Goal: Information Seeking & Learning: Learn about a topic

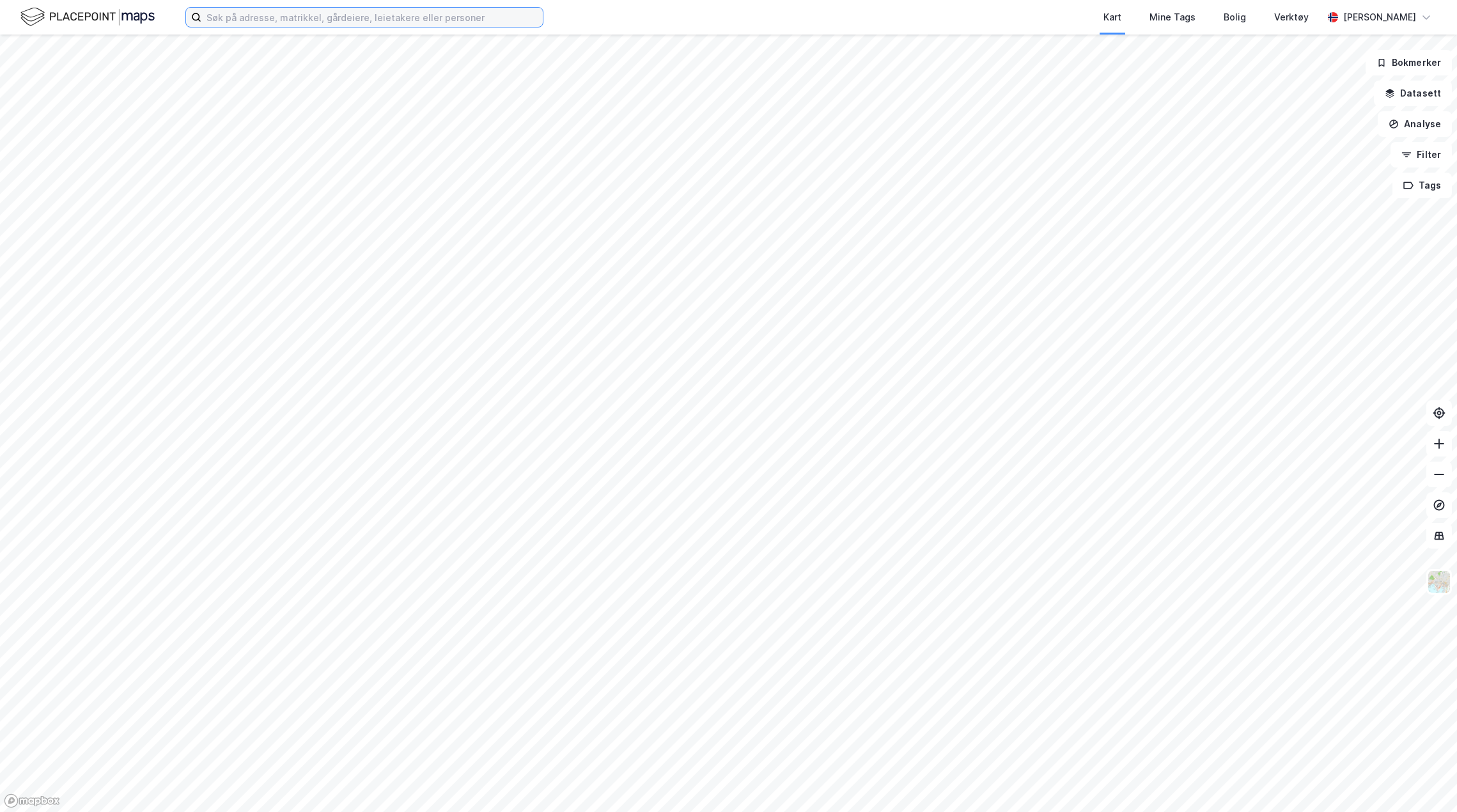
click at [362, 16] on input at bounding box center [372, 17] width 341 height 19
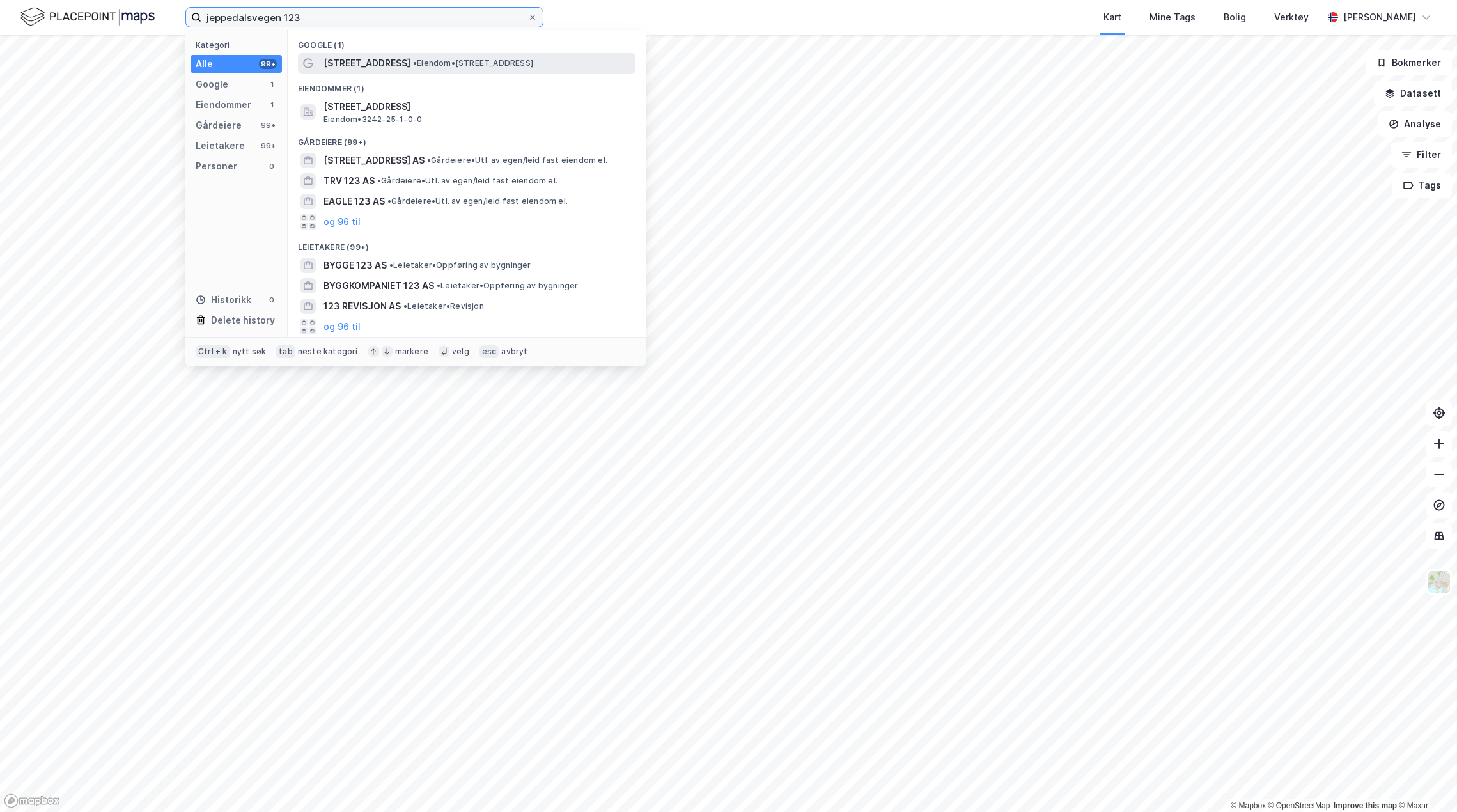
type input "jeppedalsvegen 123"
click at [398, 58] on span "[STREET_ADDRESS]" at bounding box center [367, 63] width 87 height 16
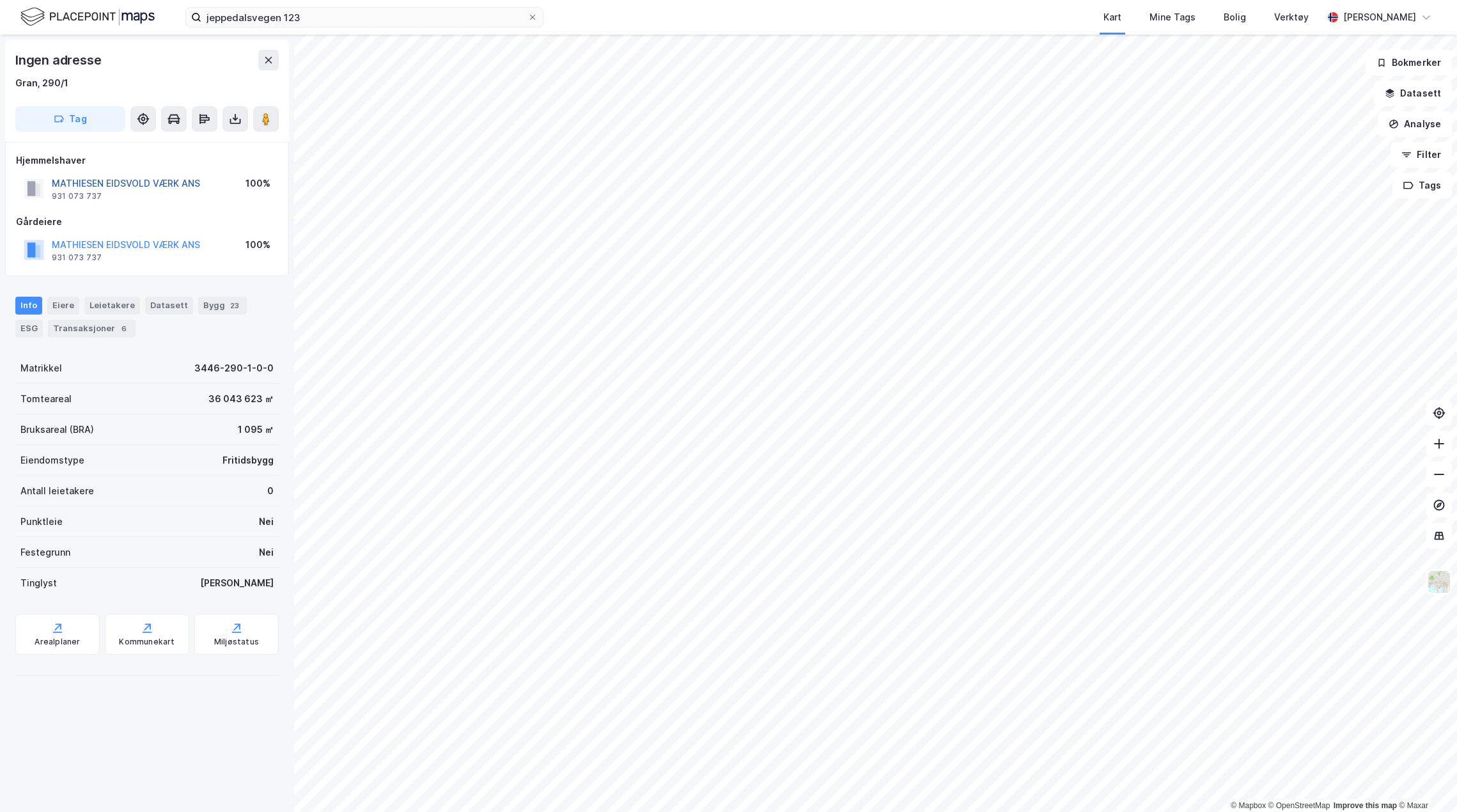
click at [0, 0] on button "MATHIESEN EIDSVOLD VÆRK ANS" at bounding box center [0, 0] width 0 height 0
